Goal: Information Seeking & Learning: Compare options

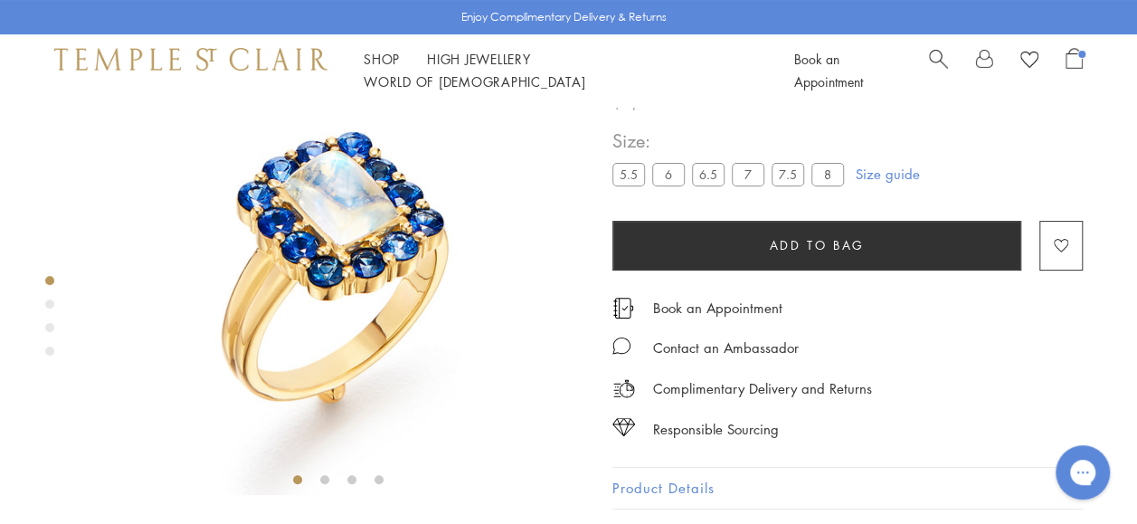
click at [930, 62] on span "Search" at bounding box center [938, 57] width 19 height 19
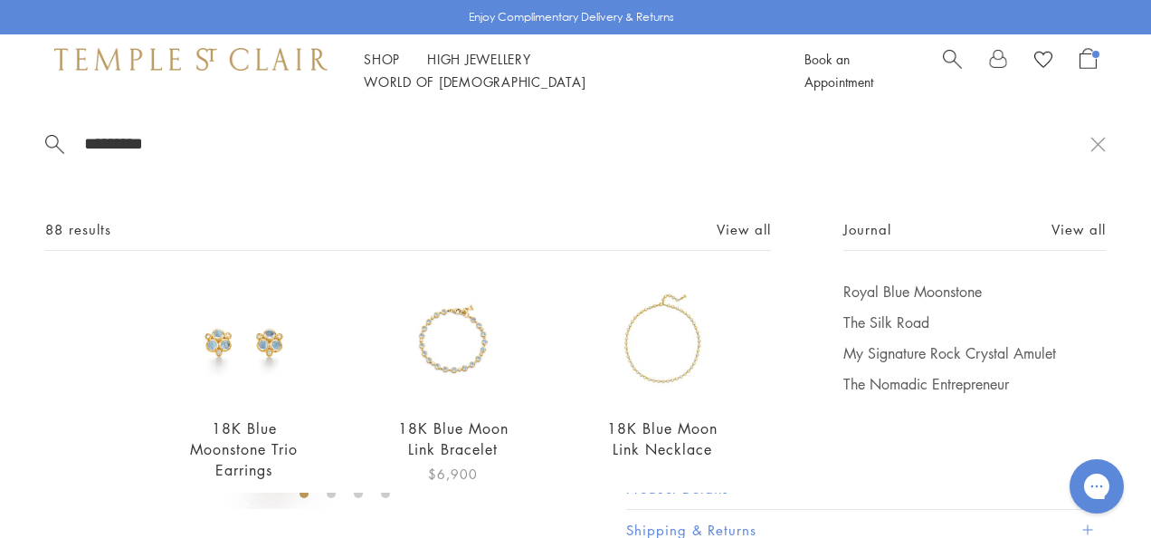
type input "*********"
click at [422, 347] on img at bounding box center [453, 340] width 119 height 119
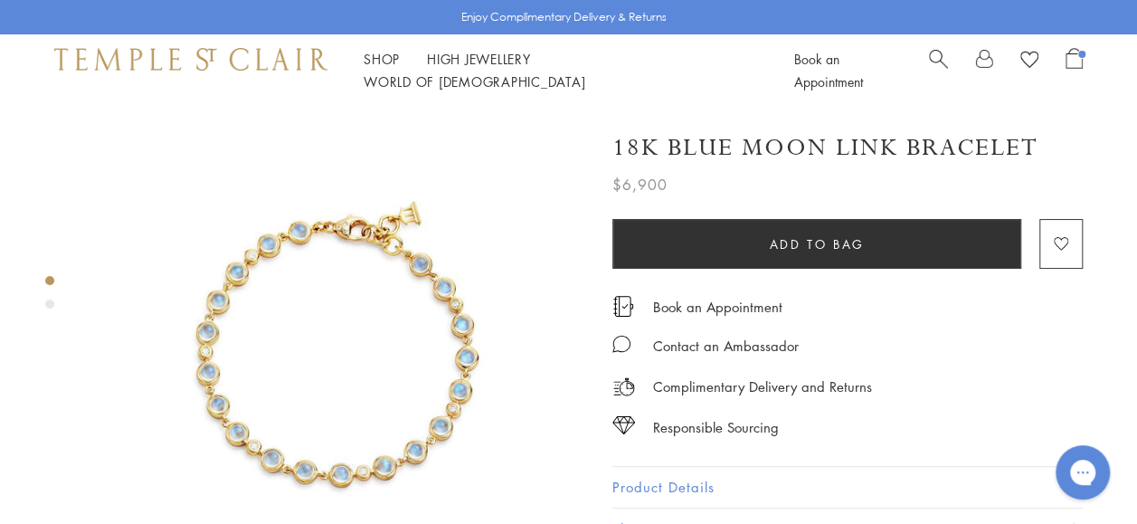
click at [379, 277] on img at bounding box center [337, 354] width 495 height 495
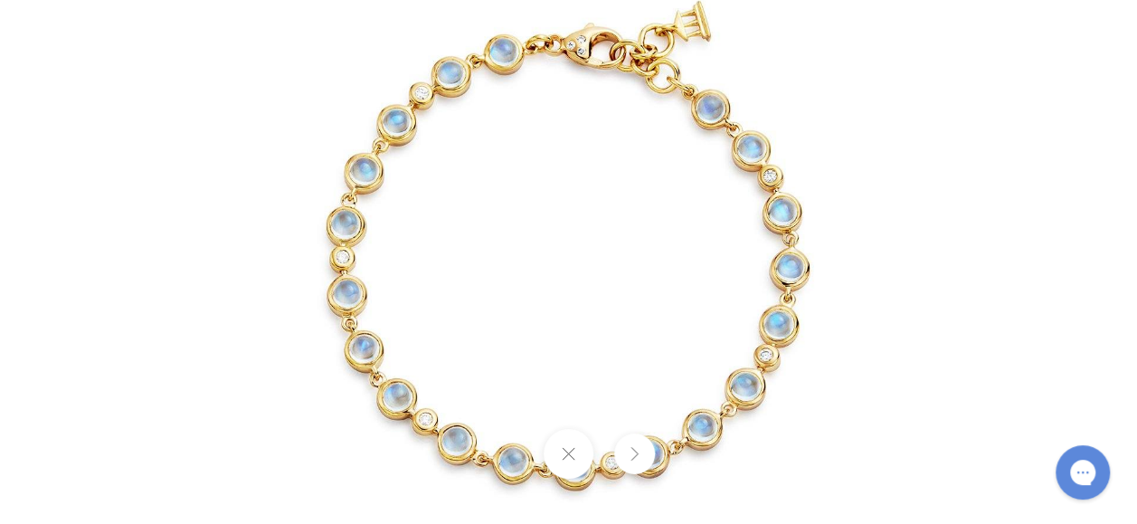
drag, startPoint x: 379, startPoint y: 277, endPoint x: 265, endPoint y: 228, distance: 124.0
click at [265, 228] on img at bounding box center [569, 262] width 847 height 847
